Goal: Task Accomplishment & Management: Manage account settings

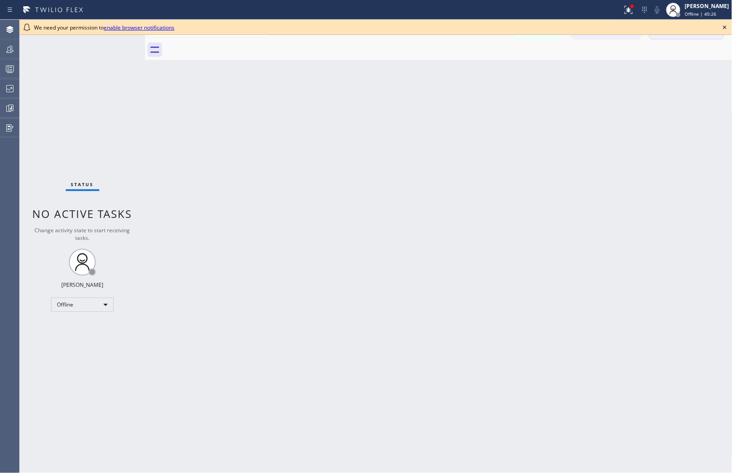
drag, startPoint x: 723, startPoint y: 27, endPoint x: 712, endPoint y: 22, distance: 11.8
click at [723, 27] on icon at bounding box center [725, 27] width 11 height 11
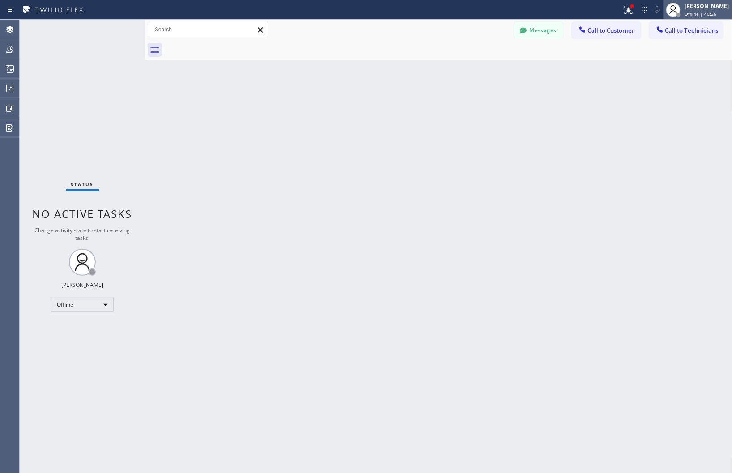
click at [695, 14] on span "Offline | 40:26" at bounding box center [701, 14] width 32 height 6
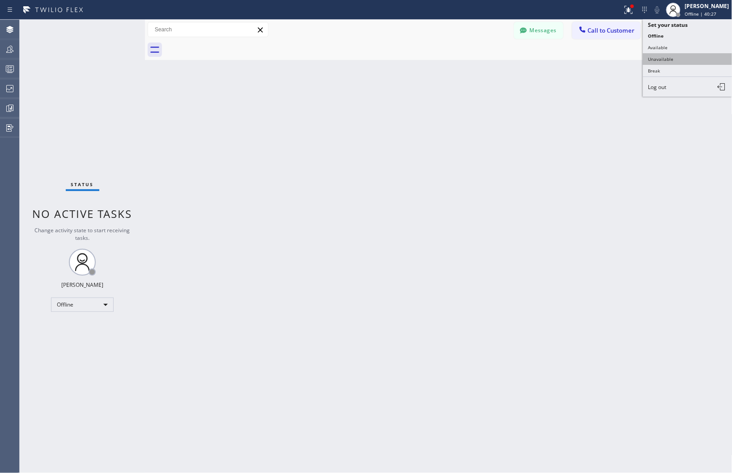
click at [665, 60] on button "Unavailable" at bounding box center [688, 59] width 90 height 12
click at [440, 325] on div "Back to Dashboard Change Sender ID Customers Technicians Select a contact Outbo…" at bounding box center [439, 246] width 588 height 453
click at [589, 285] on div "Back to Dashboard Change Sender ID Customers Technicians Select a contact Outbo…" at bounding box center [439, 246] width 588 height 453
drag, startPoint x: 635, startPoint y: 192, endPoint x: 625, endPoint y: 188, distance: 10.2
click at [635, 192] on div "Back to Dashboard Change Sender ID Customers Technicians Select a contact Outbo…" at bounding box center [439, 246] width 588 height 453
